Goal: Check status

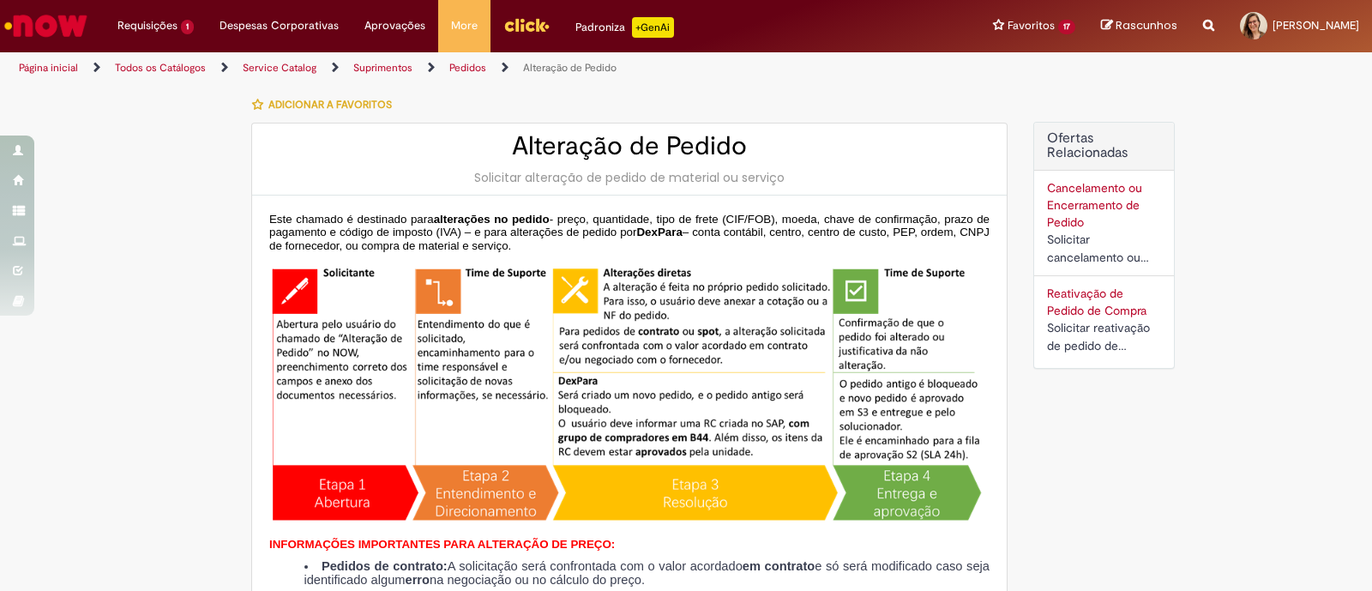
click at [81, 23] on img "Ir para a Homepage" at bounding box center [46, 26] width 88 height 34
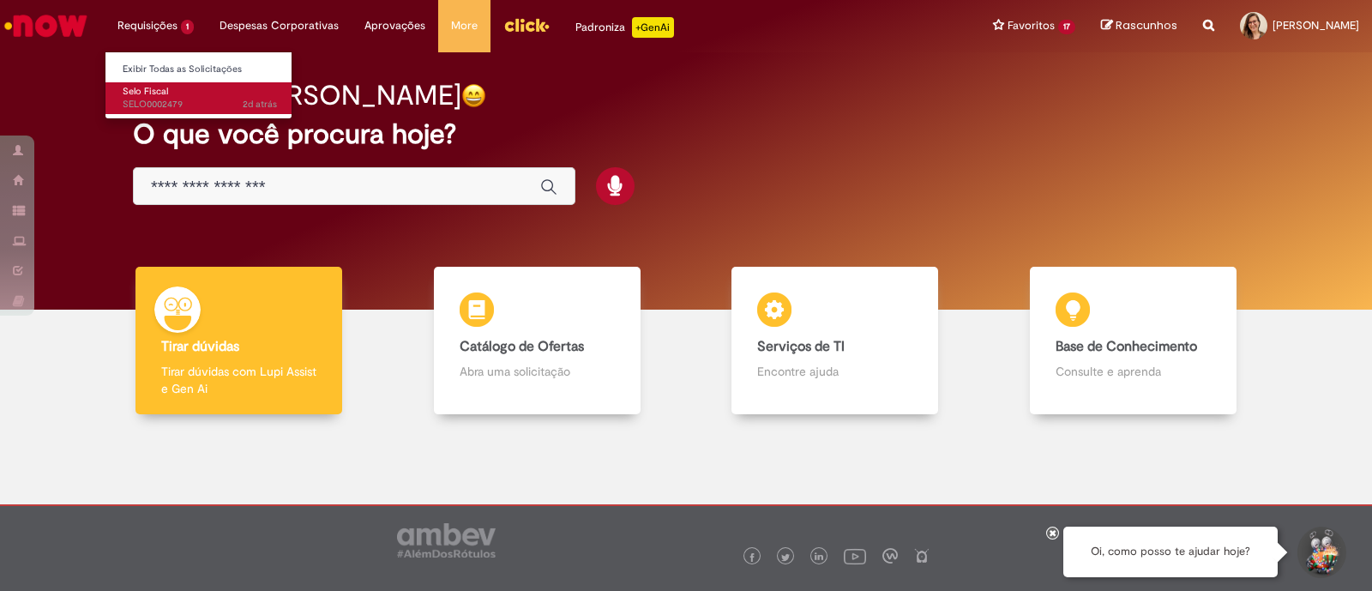
click at [164, 107] on span "2d atrás 2 dias atrás SELO0002479" at bounding box center [200, 105] width 154 height 14
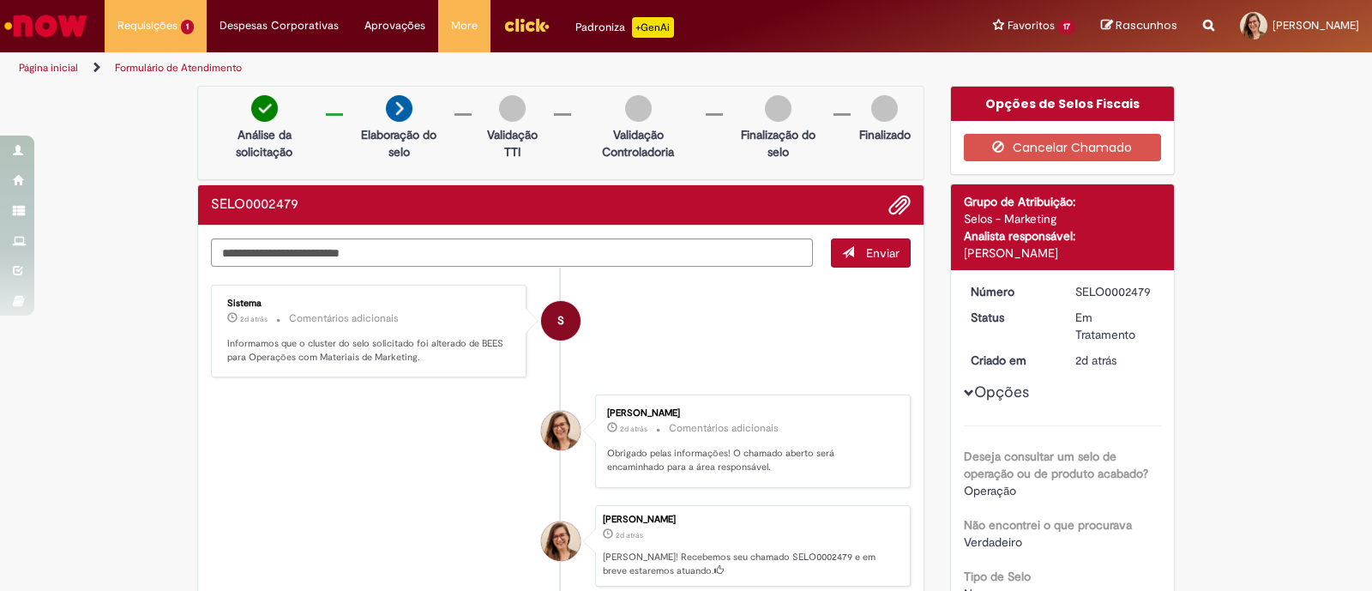
click at [36, 15] on img "Ir para a Homepage" at bounding box center [46, 26] width 88 height 34
